Goal: Complete application form: Complete application form

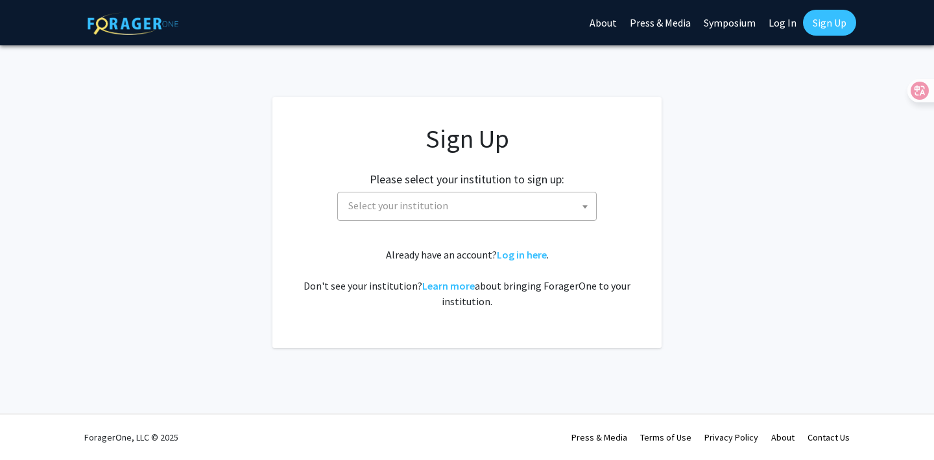
click at [559, 183] on h2 "Please select your institution to sign up:" at bounding box center [467, 179] width 194 height 14
click at [544, 189] on div "Please select your institution to sign up: [GEOGRAPHIC_DATA] [GEOGRAPHIC_DATA] …" at bounding box center [467, 190] width 357 height 62
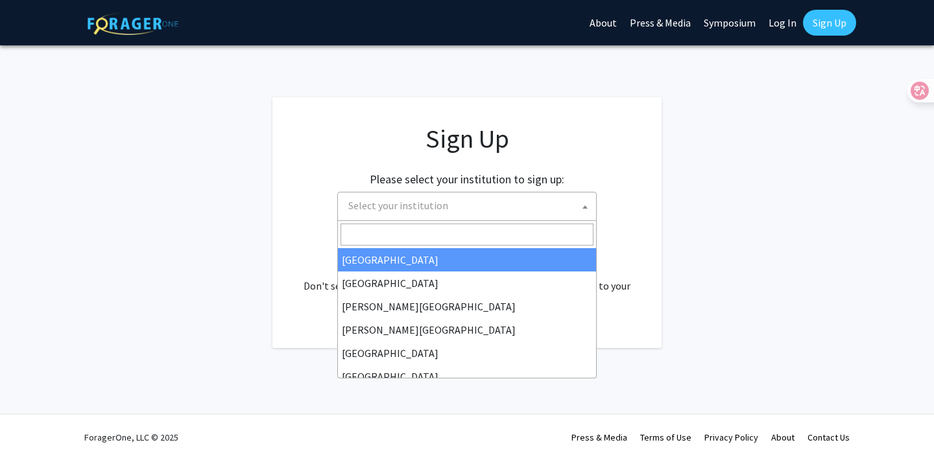
click at [538, 192] on span "Select your institution" at bounding box center [466, 206] width 259 height 29
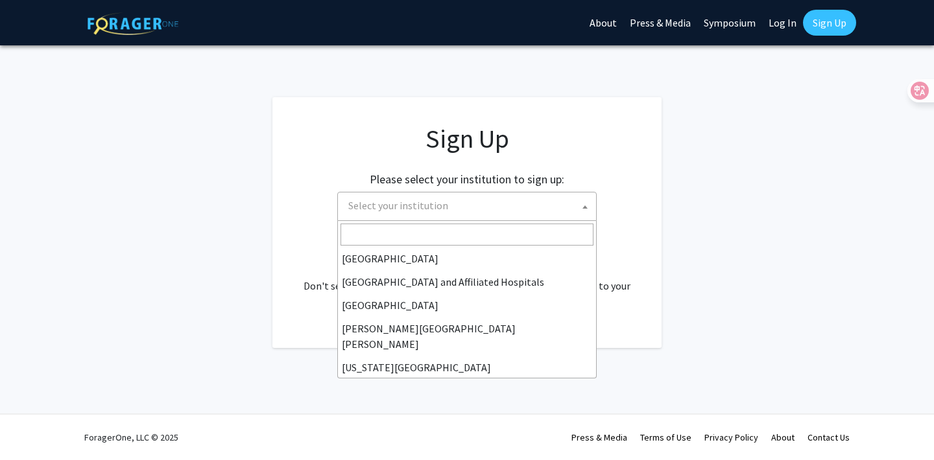
scroll to position [187, 0]
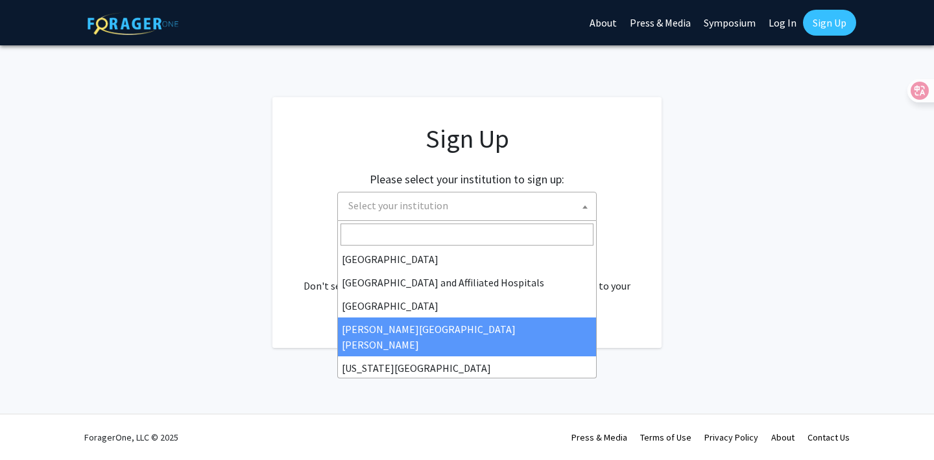
select select "1"
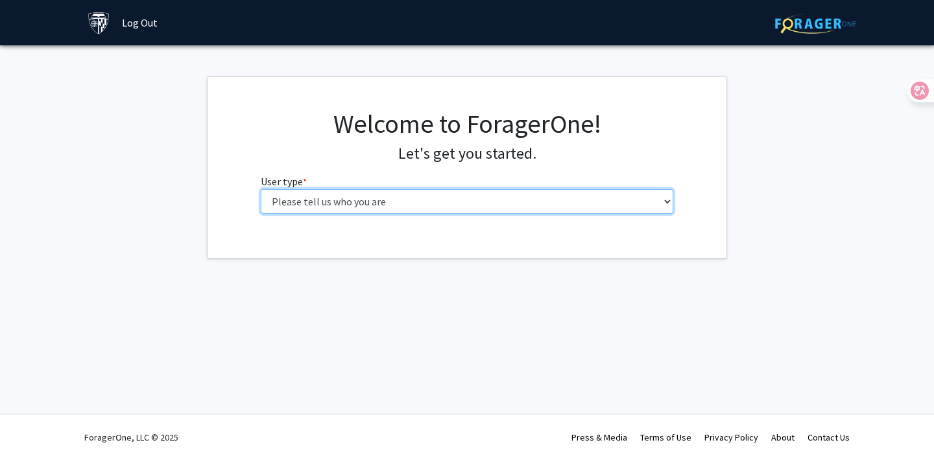
click at [526, 204] on select "Please tell us who you are Undergraduate Student Master's Student Doctoral Cand…" at bounding box center [467, 201] width 413 height 25
select select "2: masters"
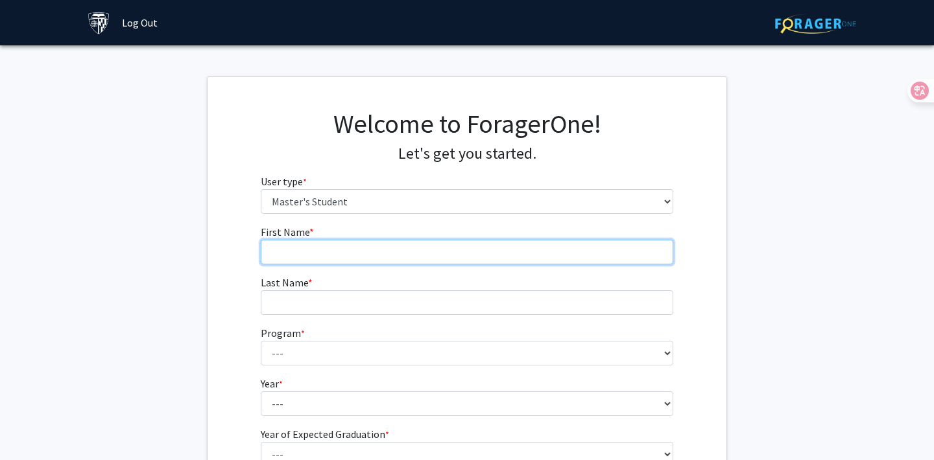
click at [517, 250] on input "First Name * required" at bounding box center [467, 252] width 413 height 25
type input "runxiang"
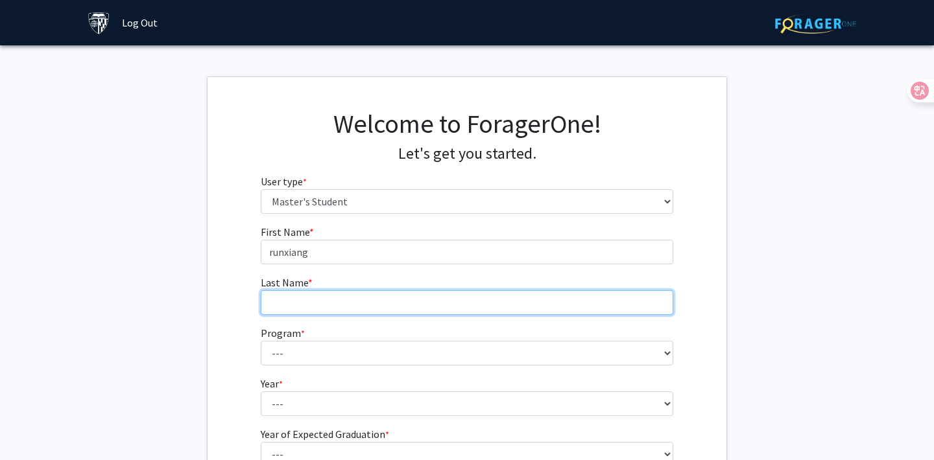
type input "cao"
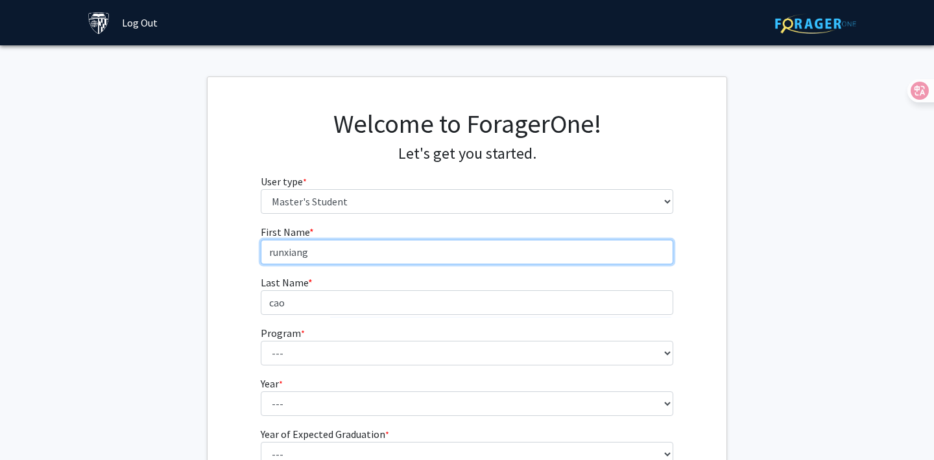
scroll to position [73, 0]
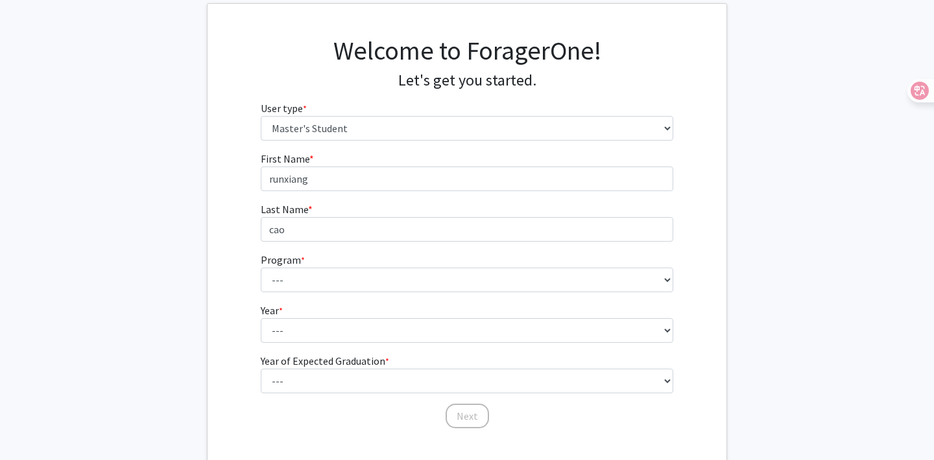
click at [377, 250] on form "First Name * required runxiang Last Name * required cao Program * required --- …" at bounding box center [467, 284] width 413 height 266
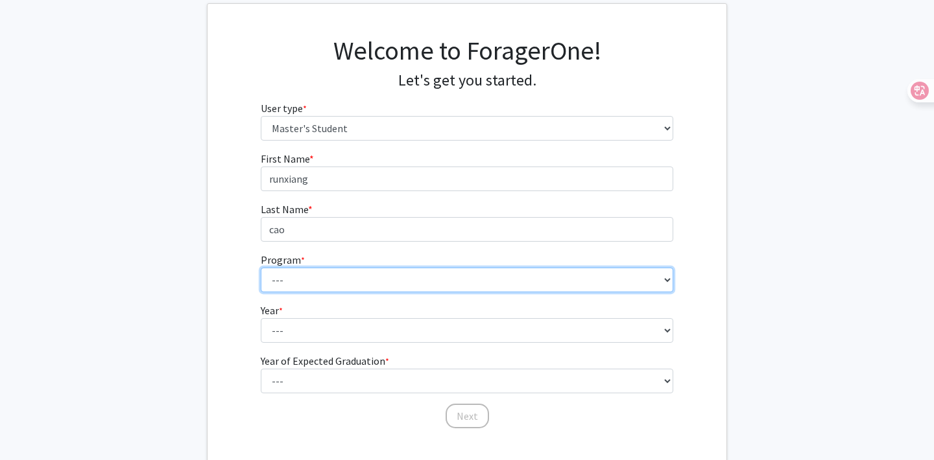
click at [372, 274] on select "--- Anatomy Education Applied and Computational Mathematics Applied Biomedical …" at bounding box center [467, 280] width 413 height 25
select select "30: 20"
click at [379, 289] on select "--- Anatomy Education Applied and Computational Mathematics Applied Biomedical …" at bounding box center [467, 280] width 413 height 25
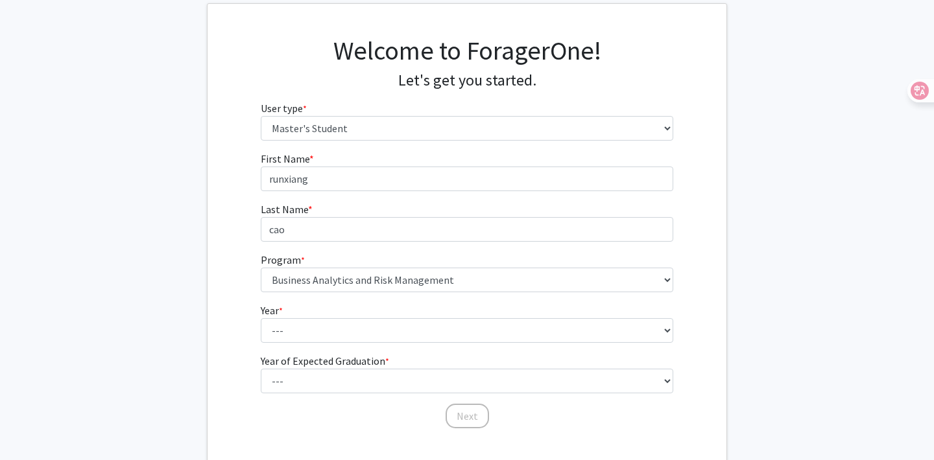
click at [394, 310] on fg-select "Year * required --- First Year Second Year" at bounding box center [467, 323] width 413 height 40
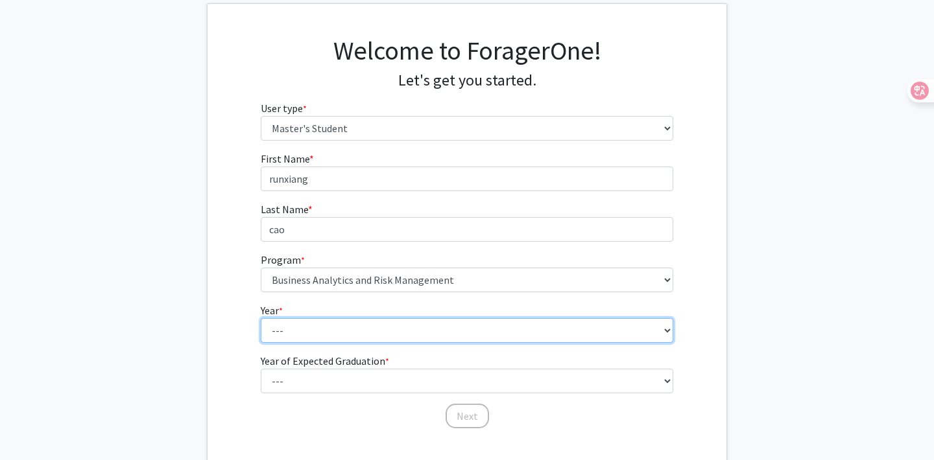
click at [386, 321] on select "--- First Year Second Year" at bounding box center [467, 330] width 413 height 25
select select "1: first_year"
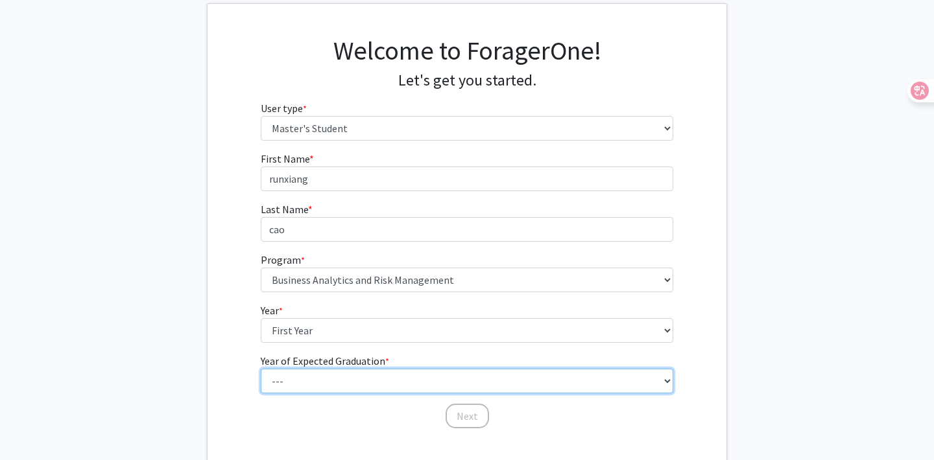
click at [341, 372] on select "--- 2025 2026 2027 2028 2029 2030 2031 2032 2033 2034" at bounding box center [467, 381] width 413 height 25
select select "2: 2026"
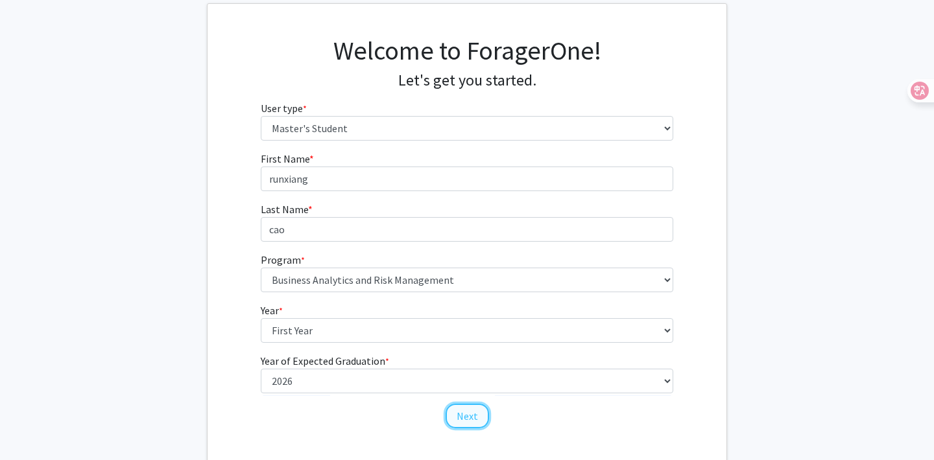
click at [451, 411] on button "Next" at bounding box center [466, 416] width 43 height 25
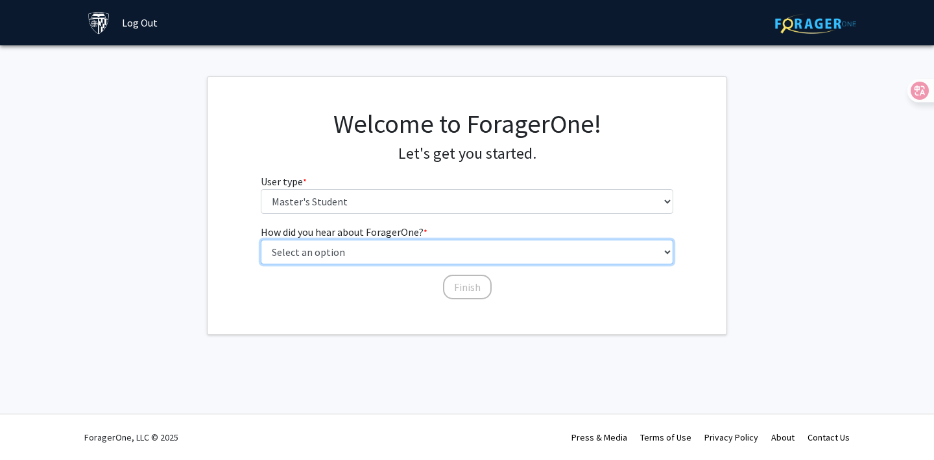
click at [454, 249] on select "Select an option Peer/student recommendation Faculty/staff recommendation Unive…" at bounding box center [467, 252] width 413 height 25
select select "2: faculty_recommendation"
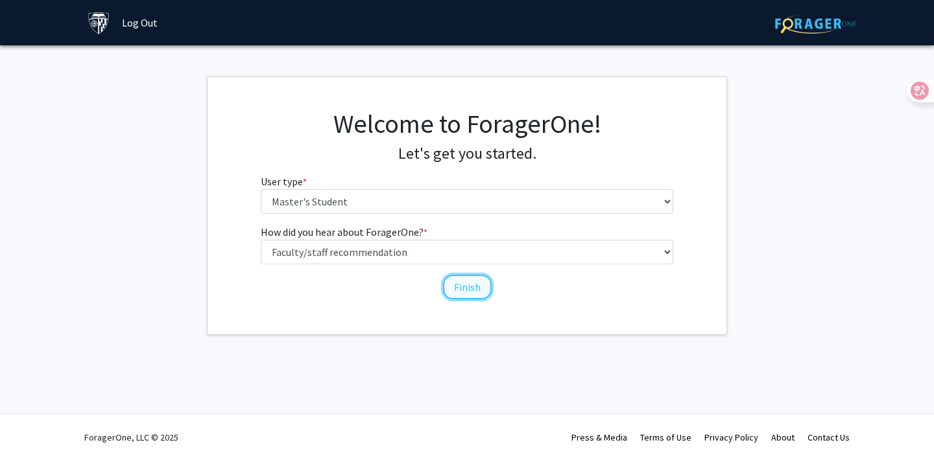
click at [465, 298] on button "Finish" at bounding box center [467, 287] width 49 height 25
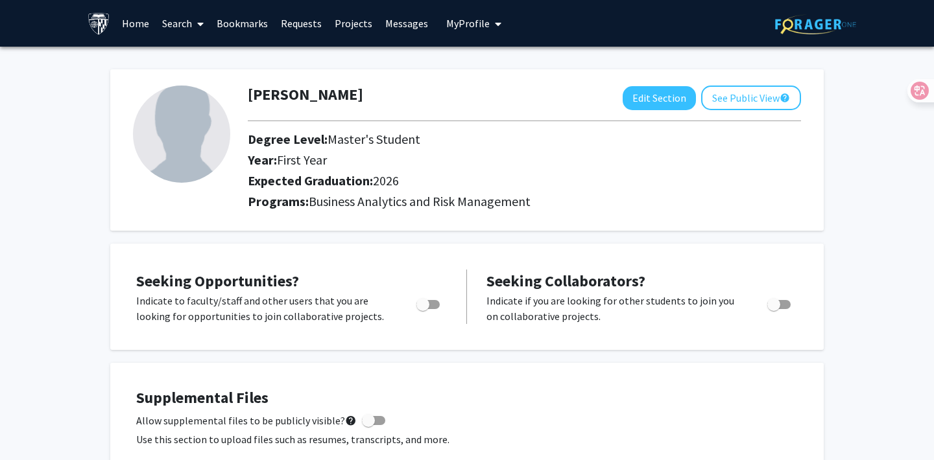
click at [195, 27] on span at bounding box center [198, 23] width 12 height 45
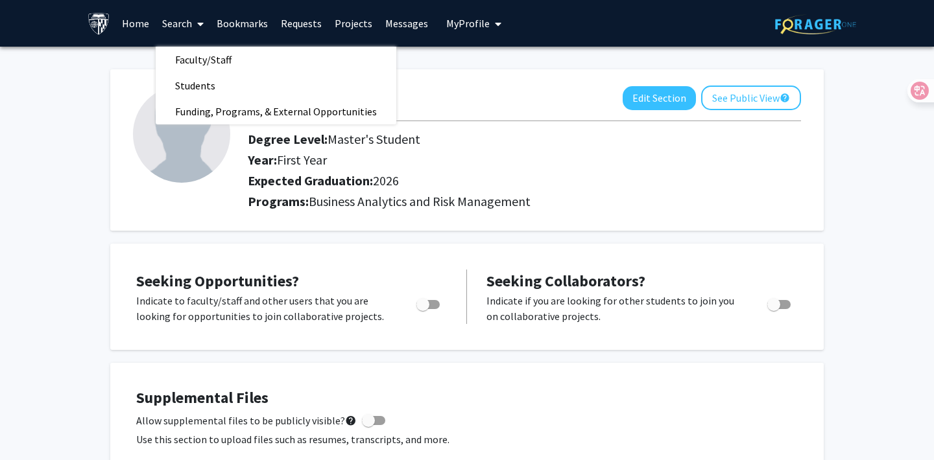
click at [496, 78] on div "runxiang cao Edit Section See Public View help Degree Level: Master's Student Y…" at bounding box center [466, 149] width 713 height 161
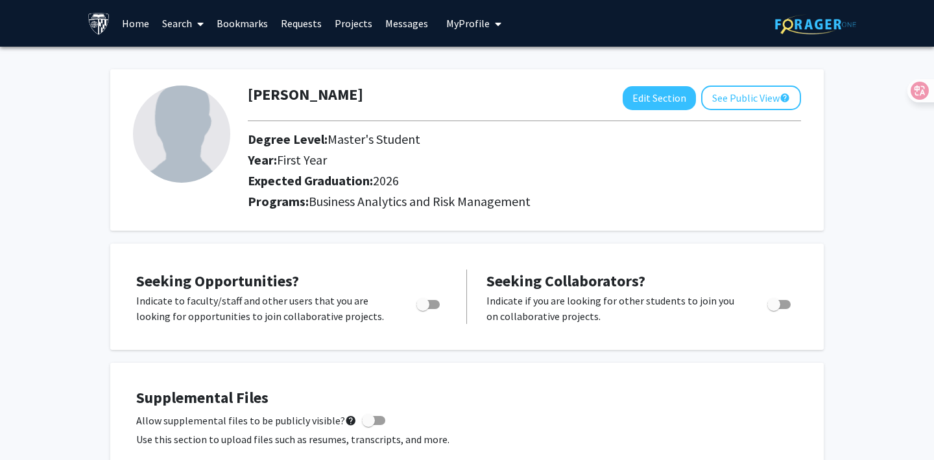
click at [139, 18] on link "Home" at bounding box center [135, 23] width 40 height 45
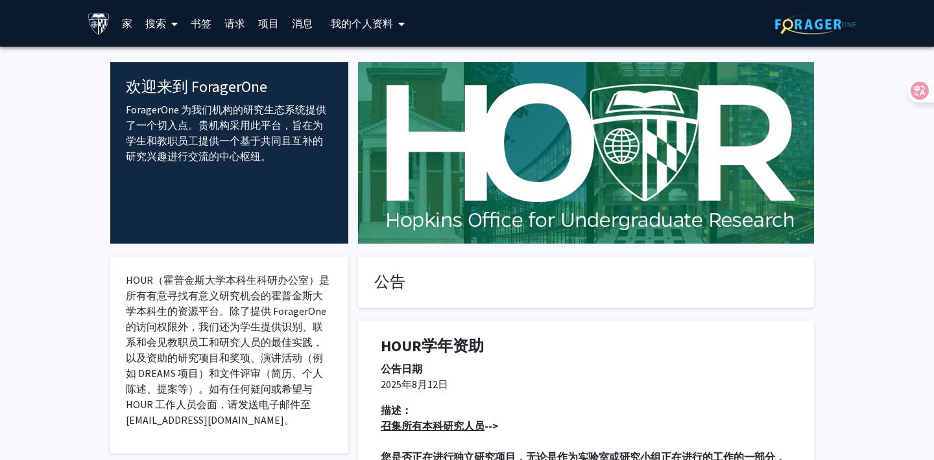
click at [242, 25] on font "请求" at bounding box center [234, 23] width 21 height 13
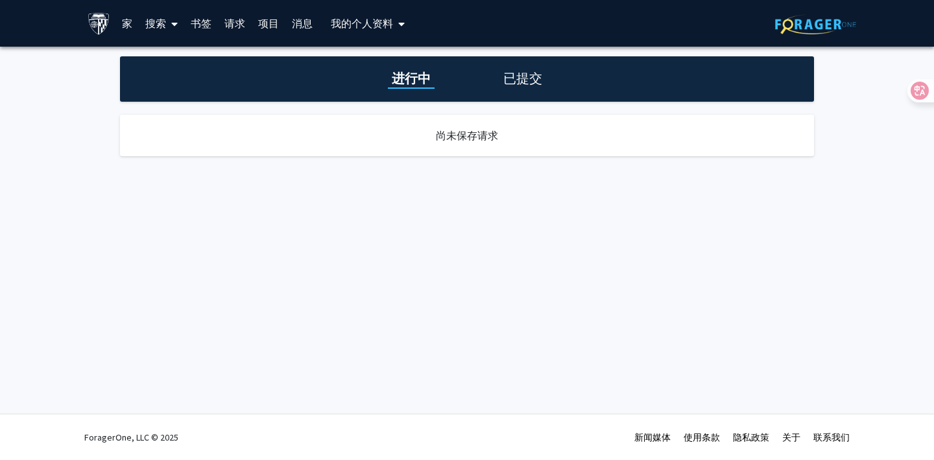
click at [267, 29] on font "项目" at bounding box center [268, 23] width 21 height 13
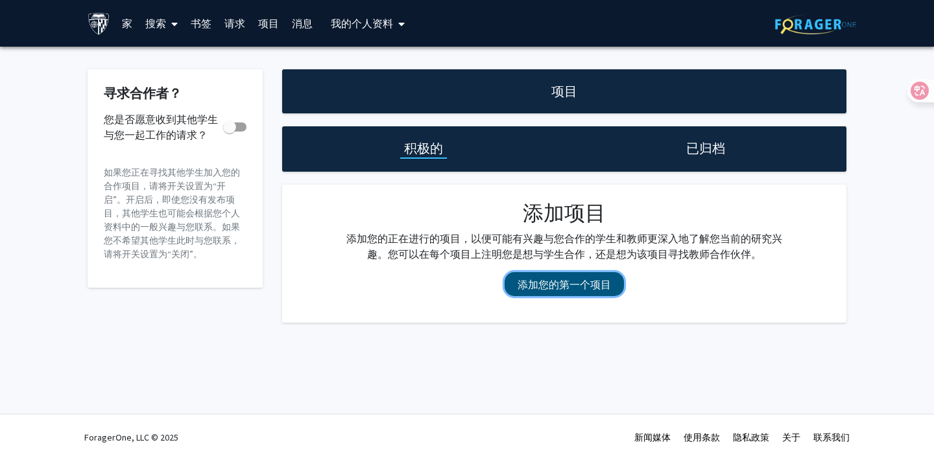
click at [530, 296] on button "添加您的第一个项目" at bounding box center [563, 284] width 119 height 24
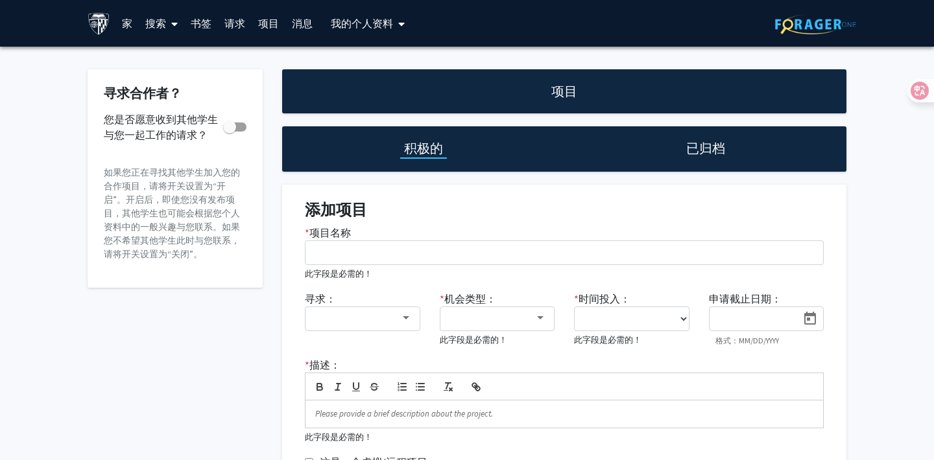
click at [124, 17] on font "家" at bounding box center [127, 23] width 10 height 13
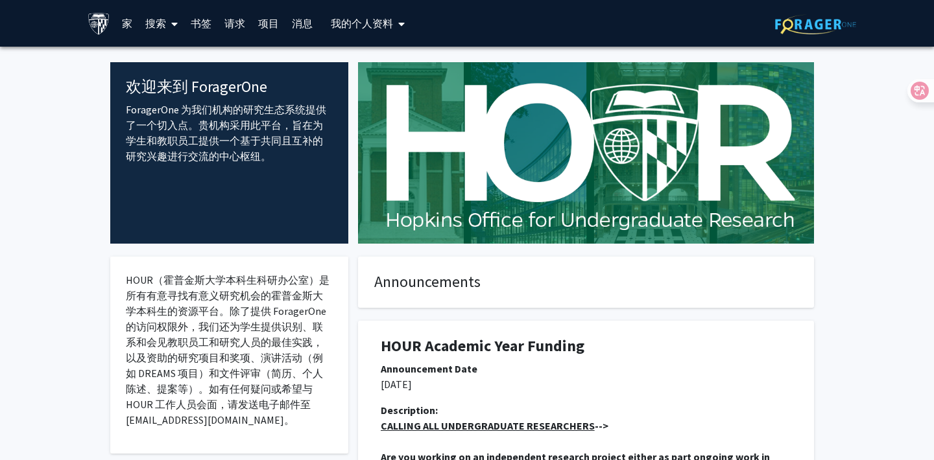
click at [167, 20] on span at bounding box center [172, 23] width 12 height 45
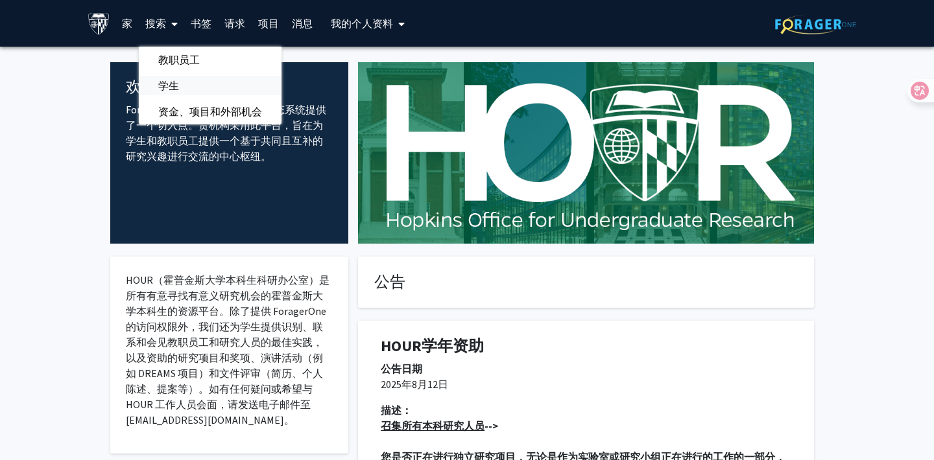
click at [183, 81] on span "学生" at bounding box center [169, 86] width 60 height 26
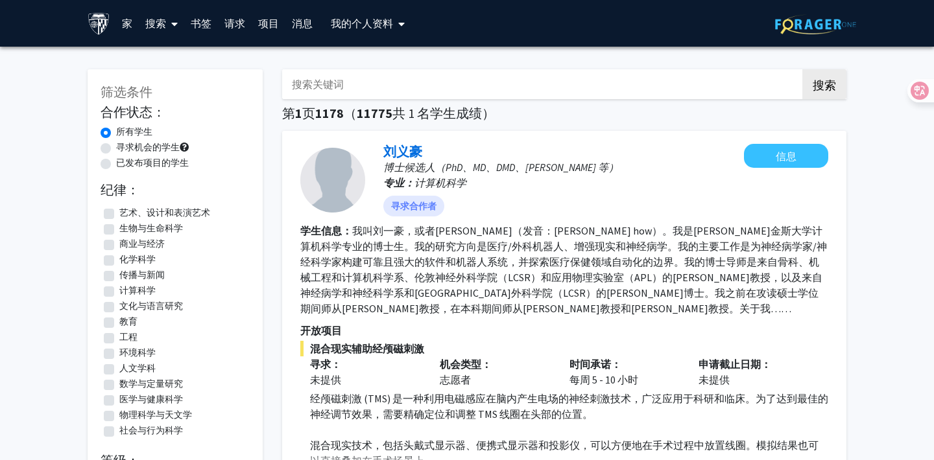
click at [202, 22] on font "书签" at bounding box center [201, 23] width 21 height 13
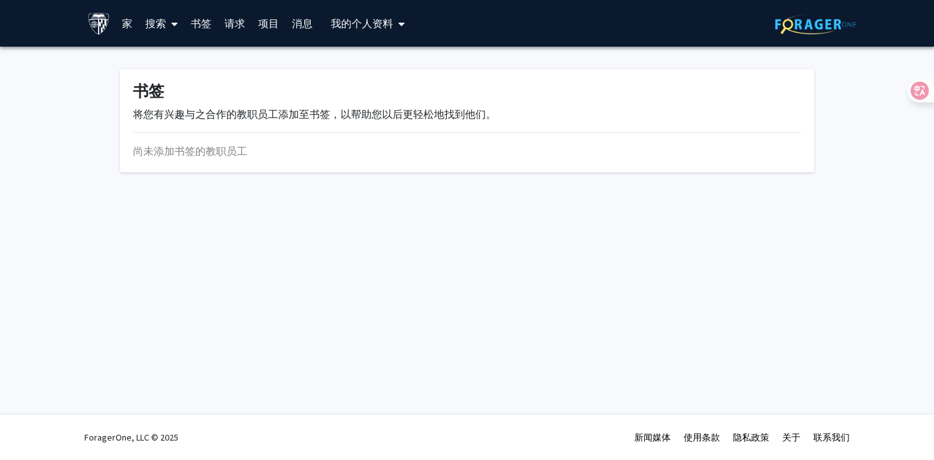
click at [147, 18] on font "搜索" at bounding box center [155, 23] width 21 height 13
click at [169, 59] on font "教职员工" at bounding box center [178, 59] width 41 height 13
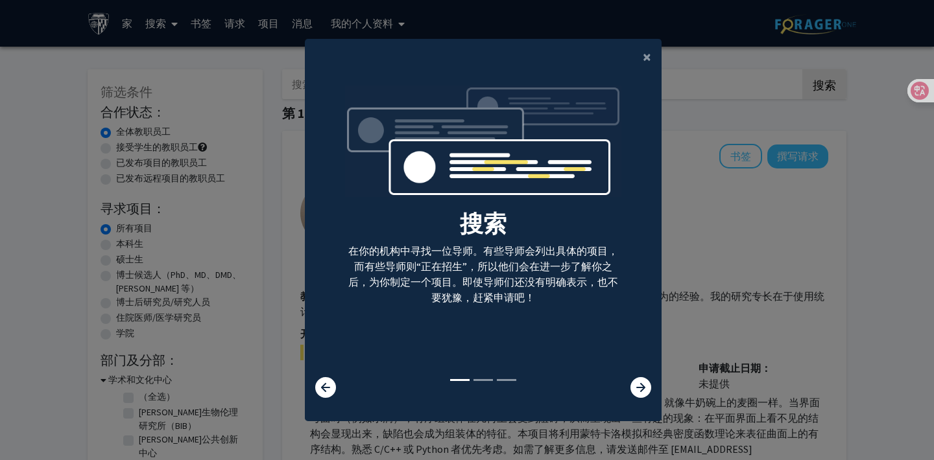
click at [789, 193] on modal-container "× 搜索 在你的机构中寻找一位导师。有些导师会列出具体的项目，而有些导师则“正在招生”，所以他们会在进一步了解你之后，为你制定一个项目。即使导师们还没有明确表…" at bounding box center [467, 230] width 934 height 460
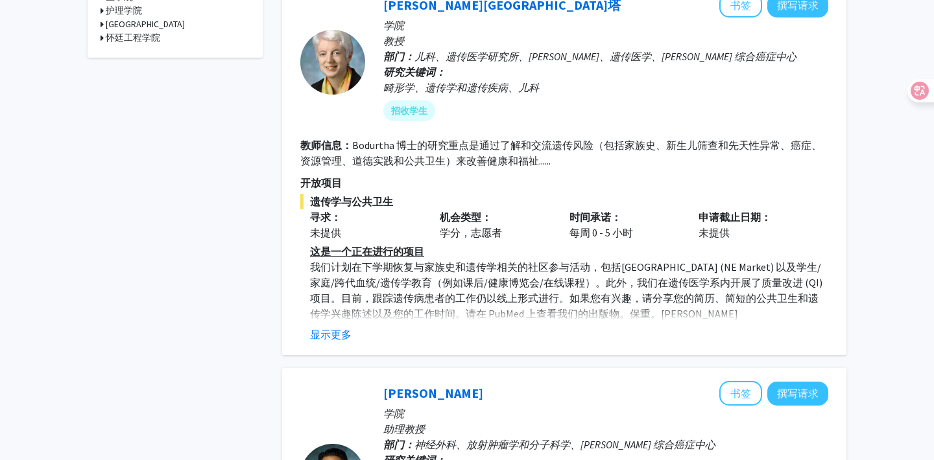
scroll to position [587, 0]
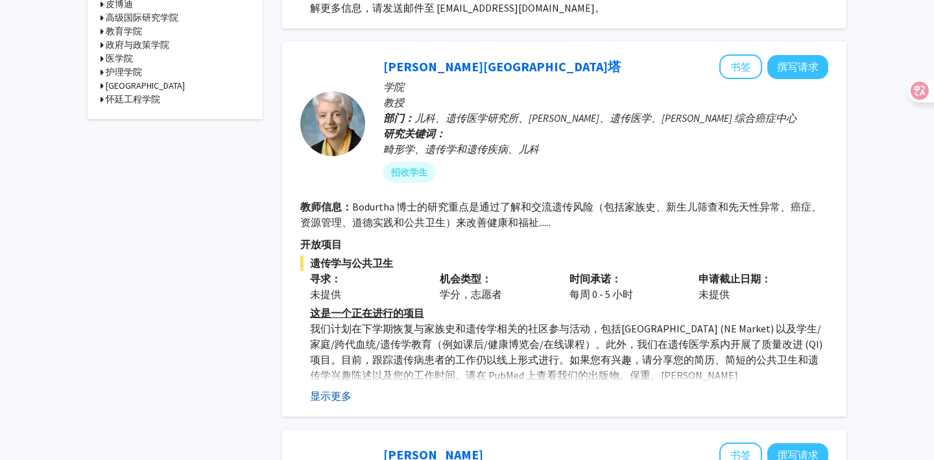
click at [323, 390] on font "显示更多" at bounding box center [330, 396] width 41 height 13
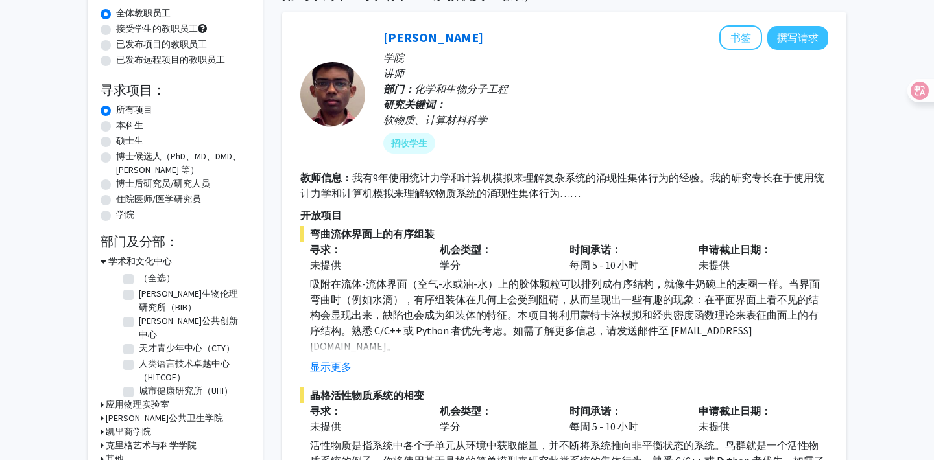
scroll to position [0, 0]
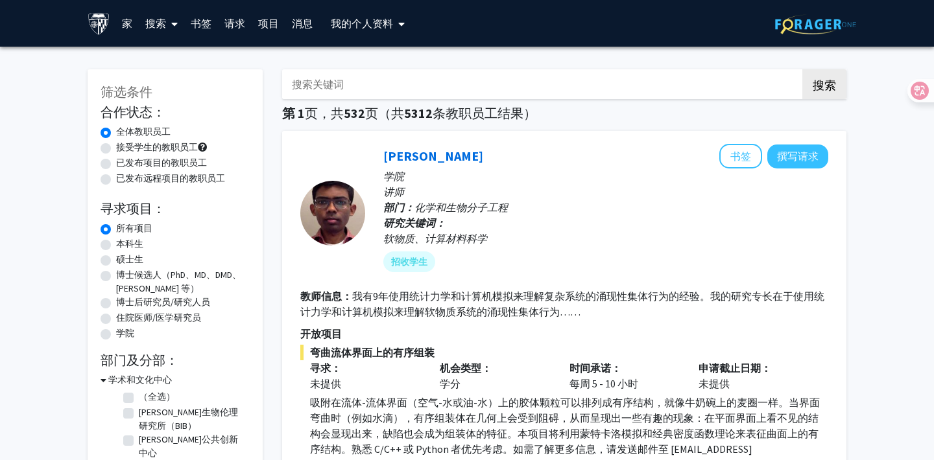
click at [224, 18] on link "请求" at bounding box center [235, 23] width 34 height 45
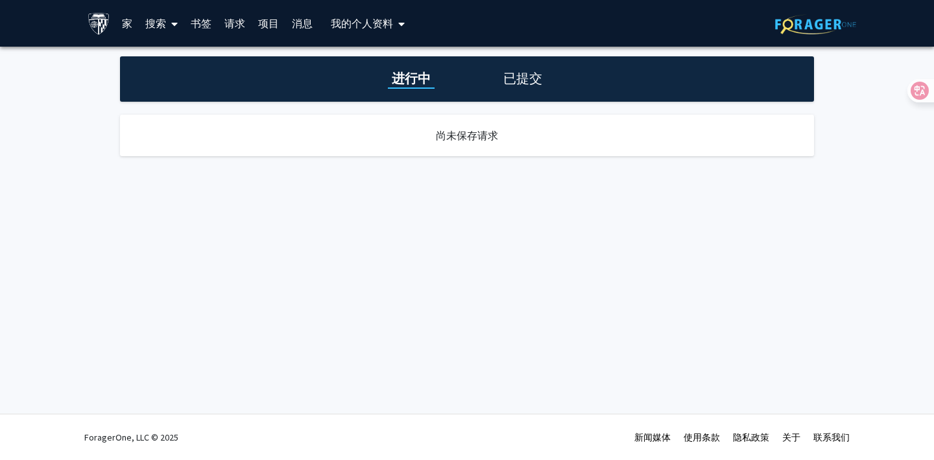
click at [198, 23] on font "书签" at bounding box center [201, 23] width 21 height 13
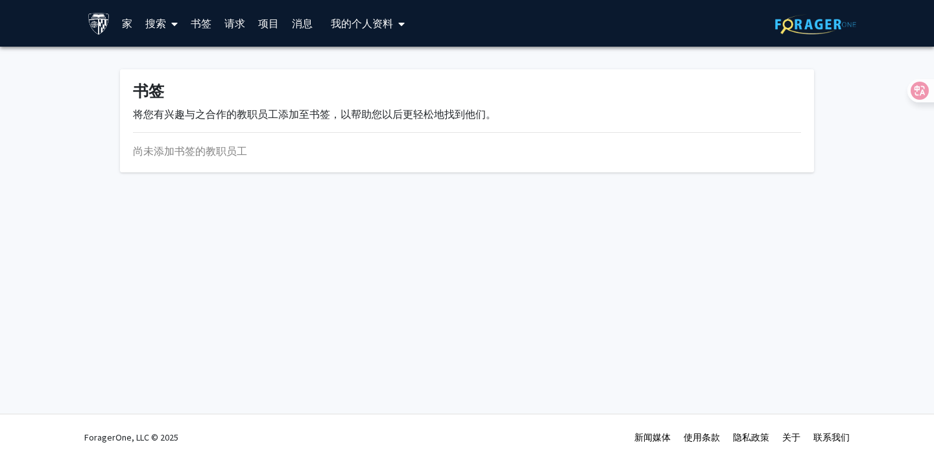
click at [136, 19] on link "家" at bounding box center [126, 23] width 23 height 45
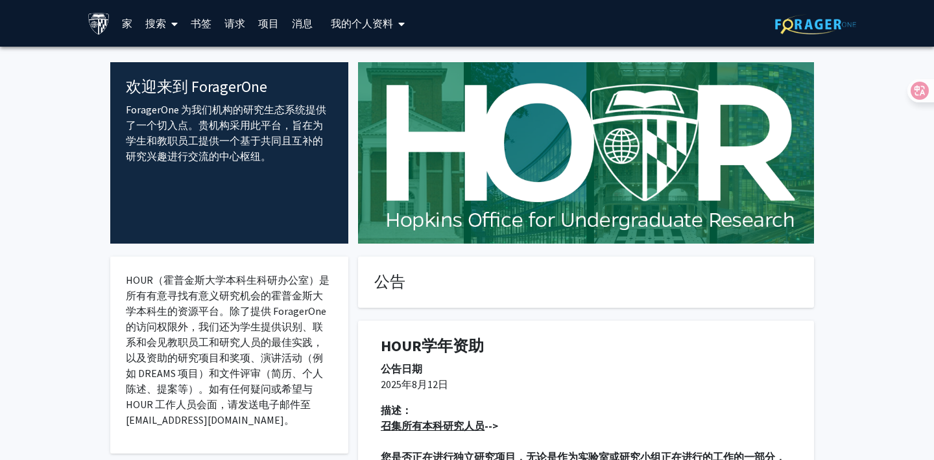
click at [364, 32] on button "我的 个人资料" at bounding box center [368, 23] width 82 height 47
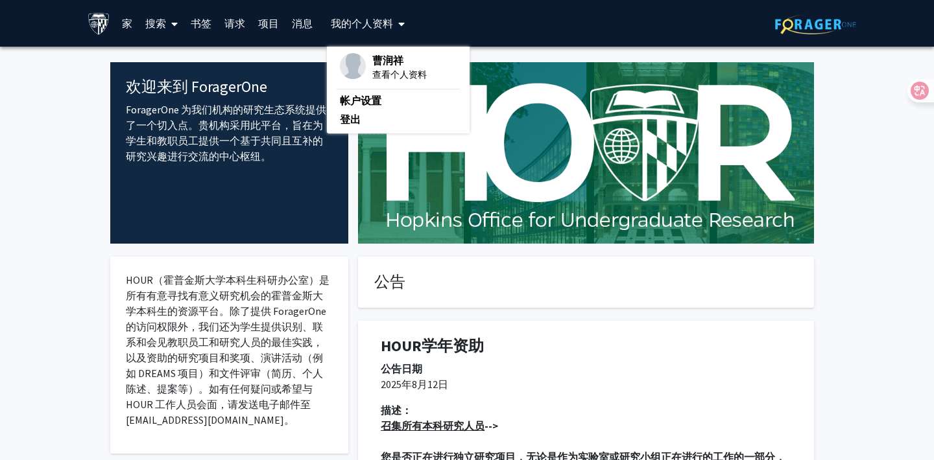
click at [321, 23] on div "跳过导航 家 搜索 书签 请求 项目 消息 我的 个人资料 曹润祥 查看个人资料 帐户设置 登出" at bounding box center [248, 23] width 321 height 47
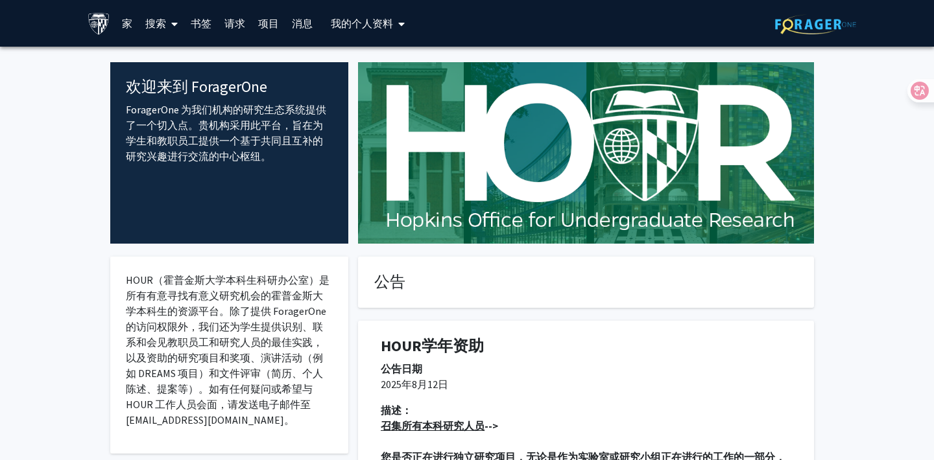
click at [305, 23] on font "消息" at bounding box center [302, 23] width 21 height 13
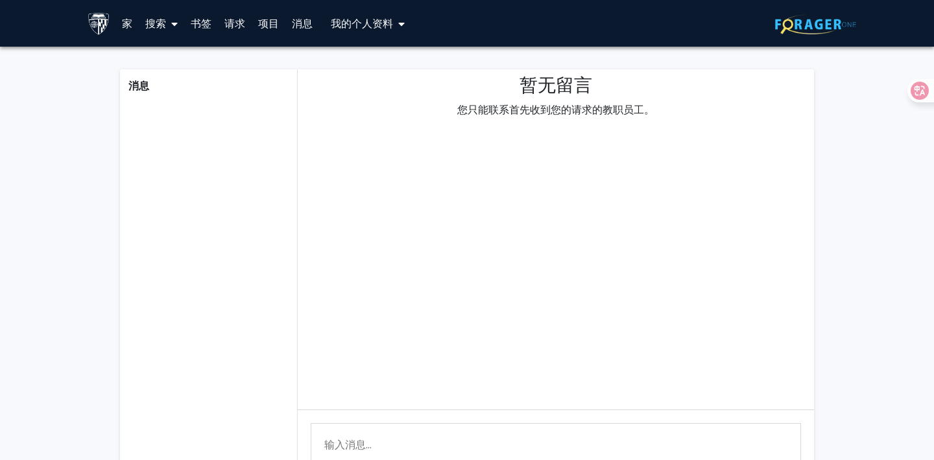
click at [275, 22] on font "项目" at bounding box center [268, 23] width 21 height 13
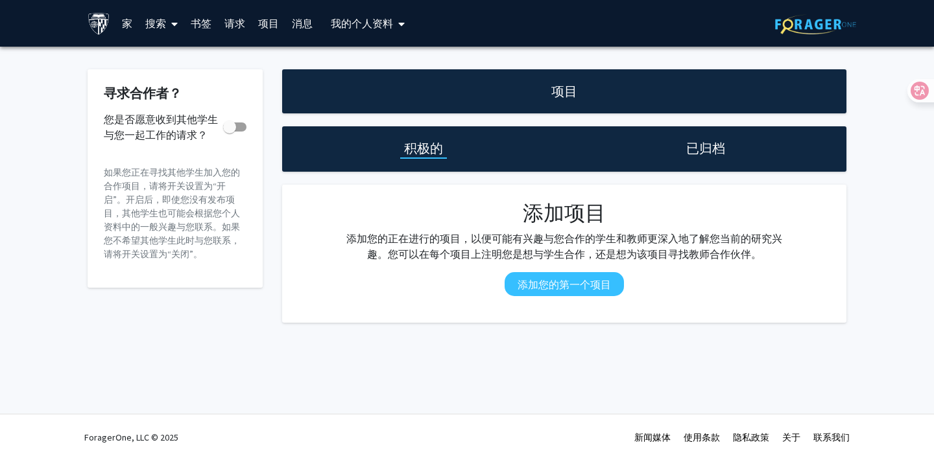
click at [204, 29] on link "书签" at bounding box center [201, 23] width 34 height 45
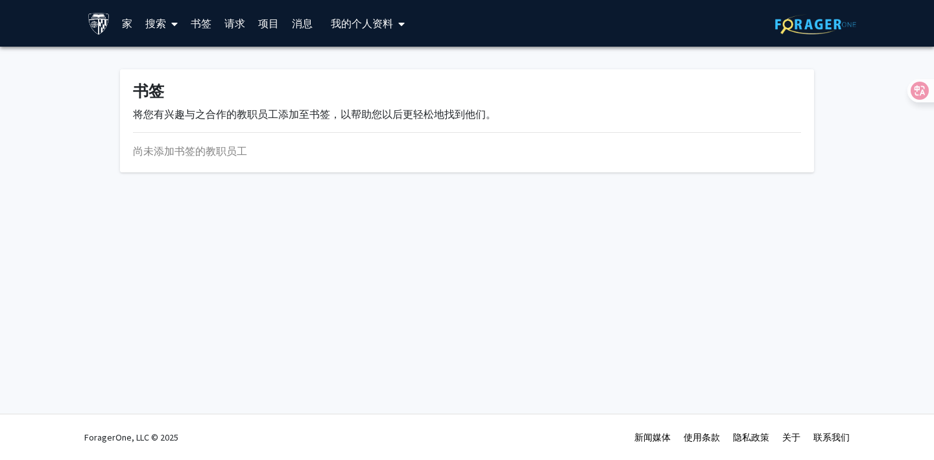
click at [252, 24] on link "项目" at bounding box center [269, 23] width 34 height 45
